Goal: Transaction & Acquisition: Subscribe to service/newsletter

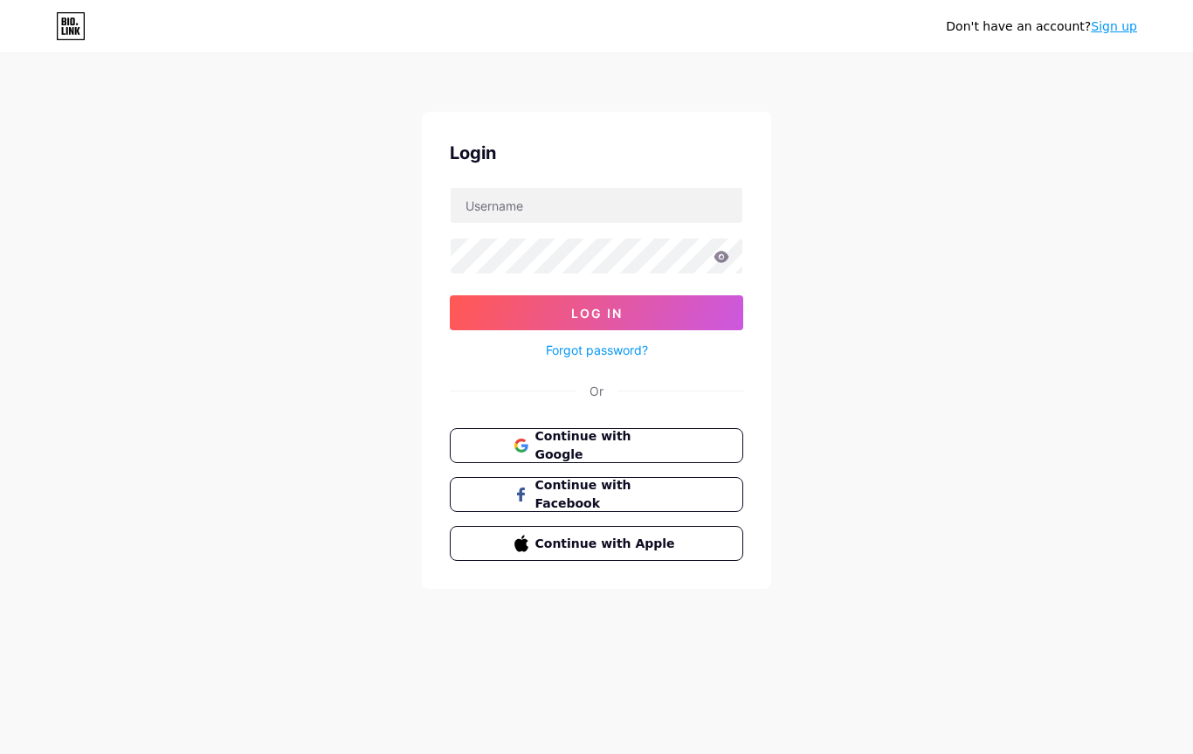
click at [683, 552] on button "Continue with Apple" at bounding box center [597, 543] width 294 height 35
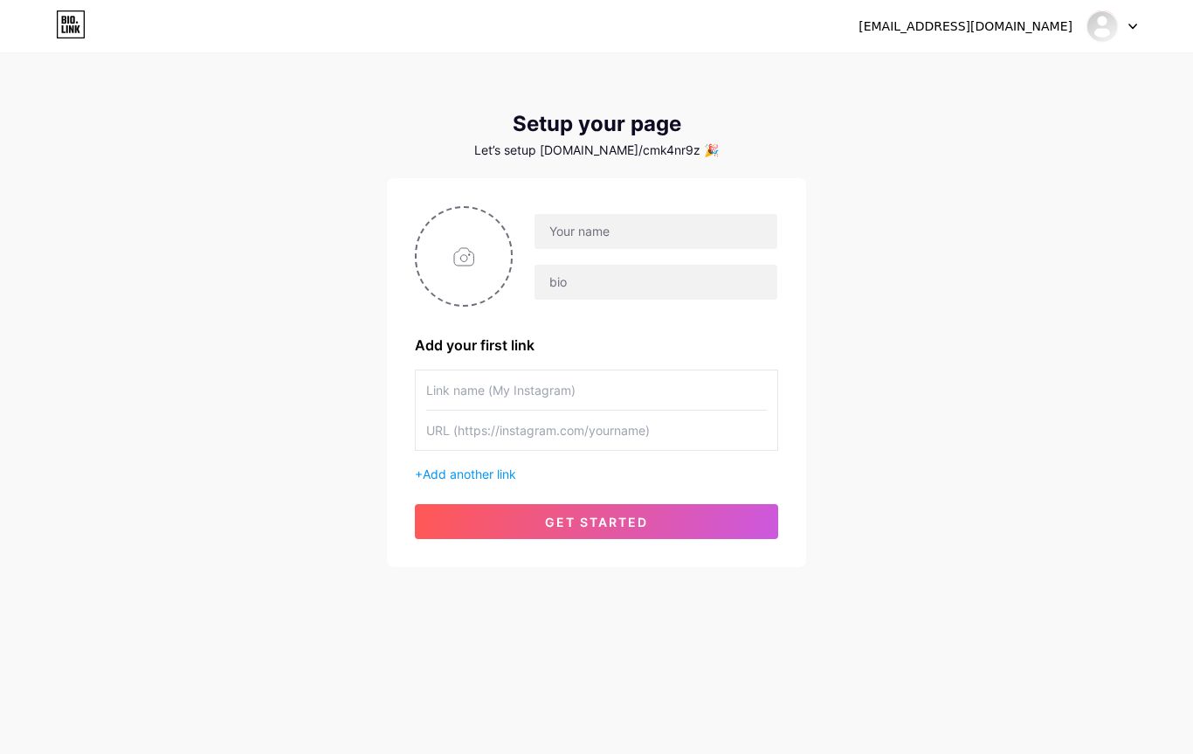
click at [690, 504] on button "get started" at bounding box center [596, 521] width 363 height 35
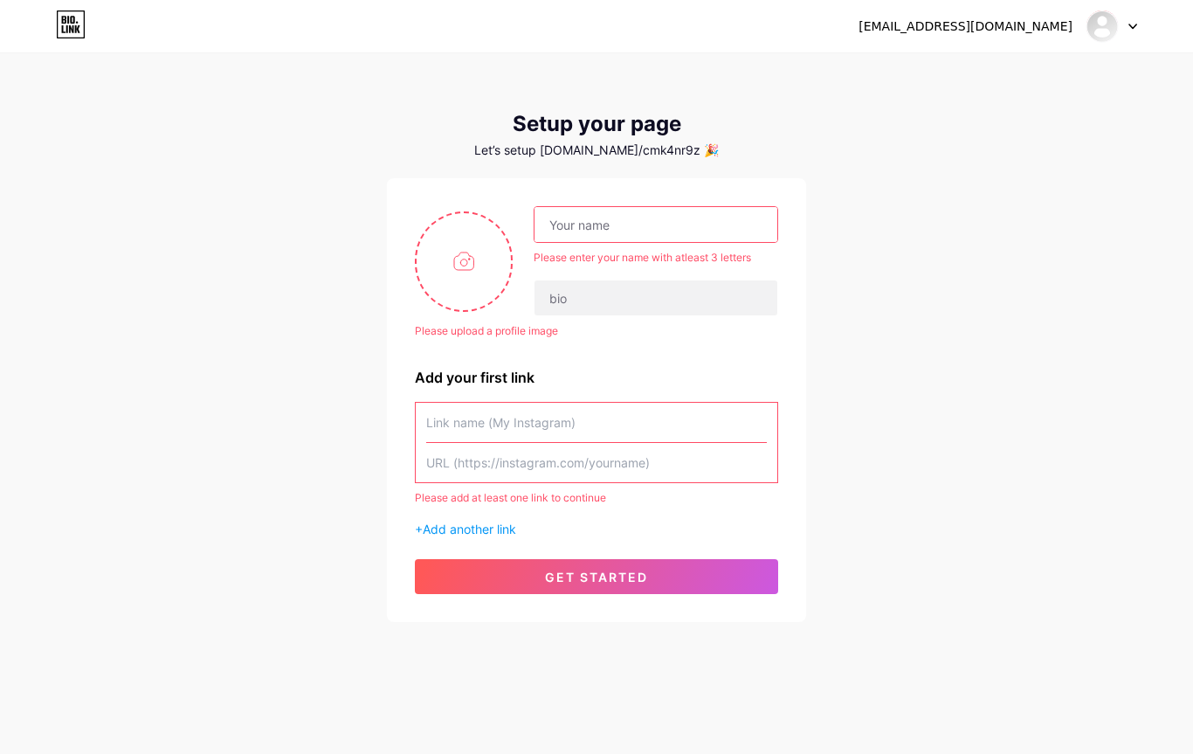
click at [702, 239] on input "text" at bounding box center [656, 224] width 243 height 35
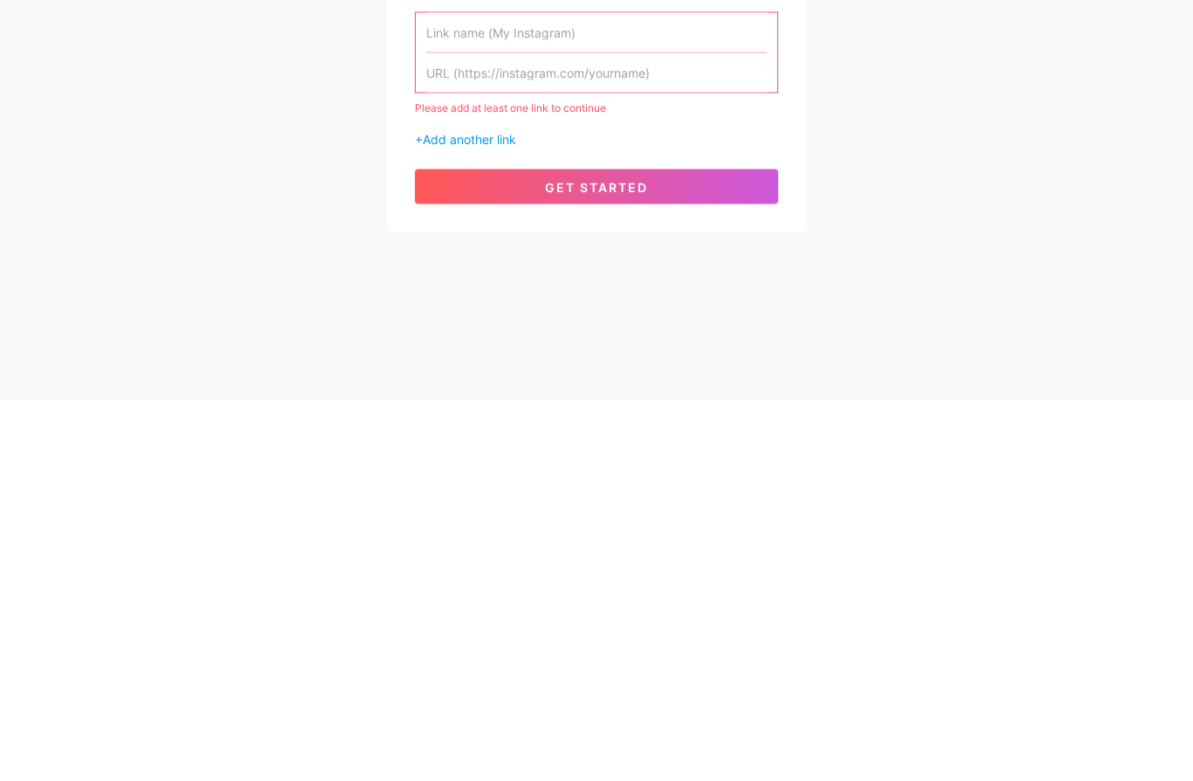
type input "Kayla"
click at [674, 550] on button "get started" at bounding box center [596, 567] width 363 height 35
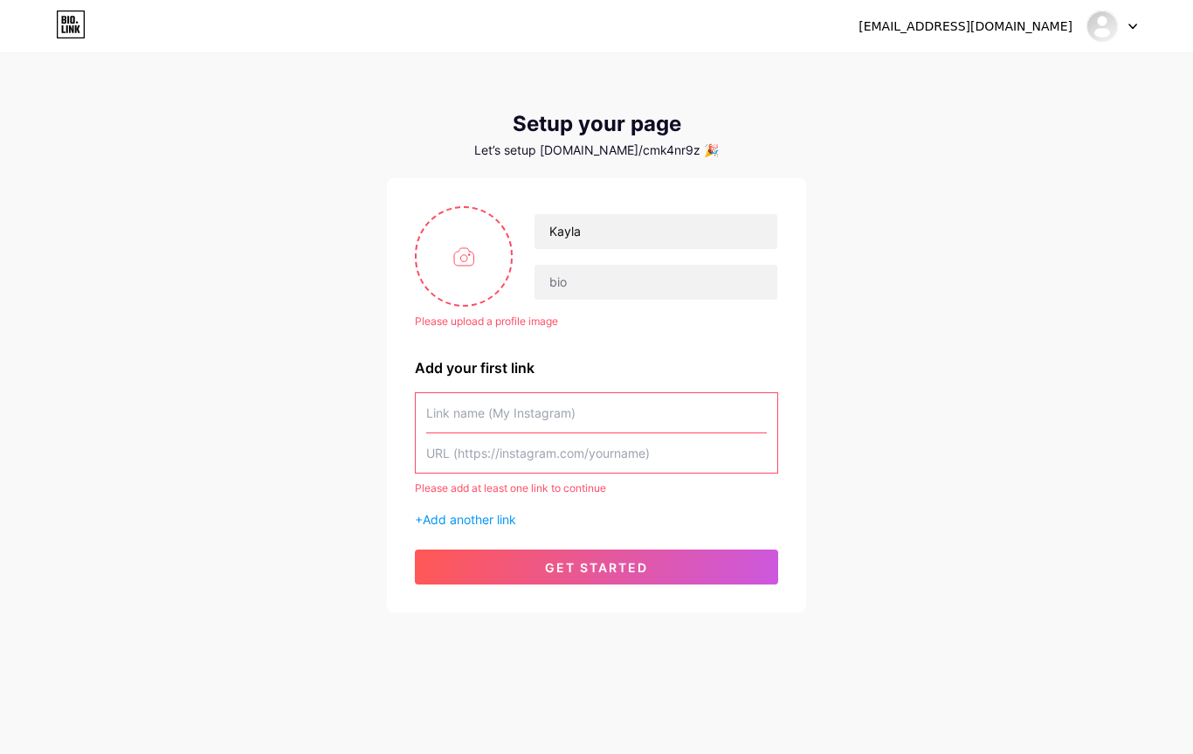
click at [619, 553] on button "get started" at bounding box center [596, 567] width 363 height 35
click at [626, 556] on button "get started" at bounding box center [596, 567] width 363 height 35
click at [516, 516] on span "Add another link" at bounding box center [469, 519] width 93 height 15
